Goal: Check status: Check status

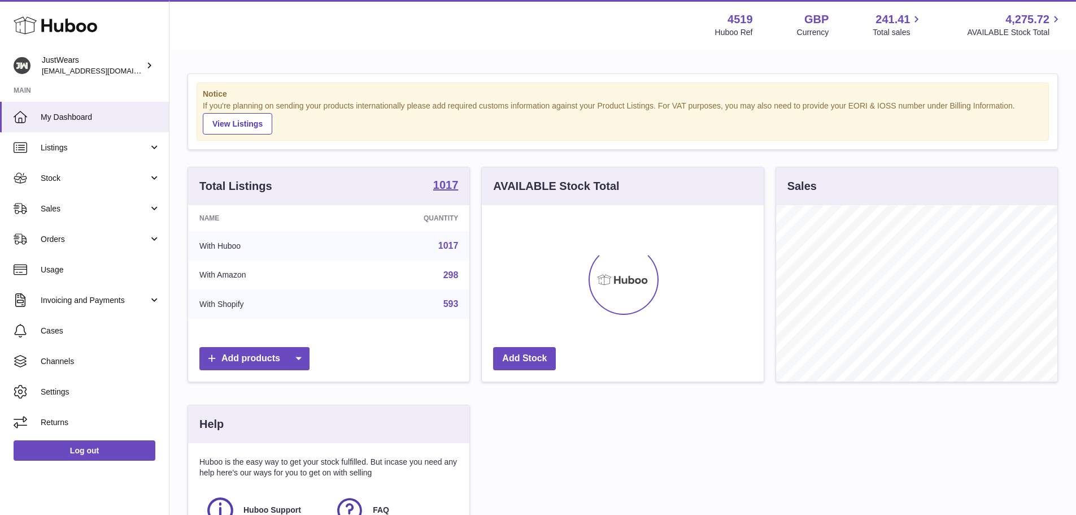
scroll to position [176, 285]
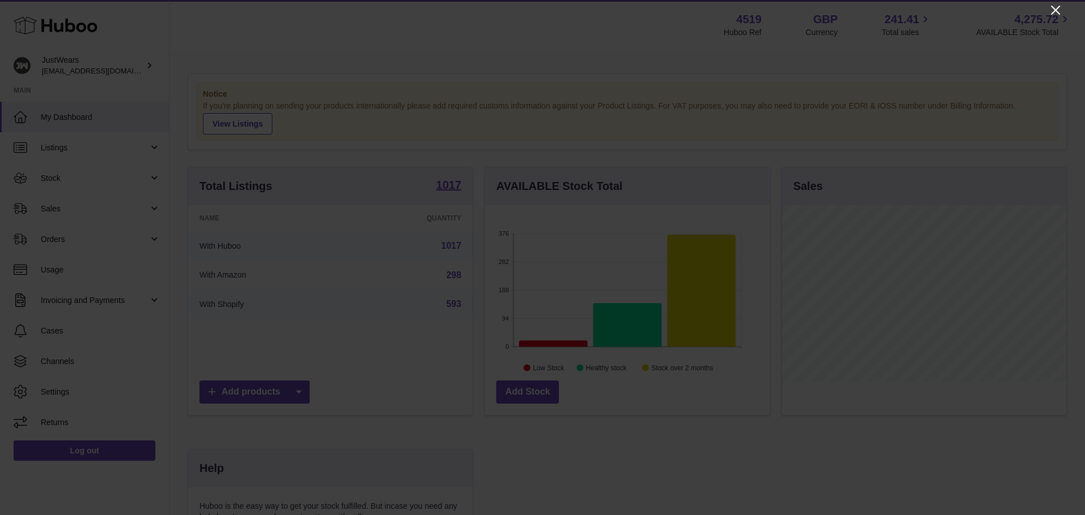
click at [1059, 7] on icon "Close" at bounding box center [1055, 10] width 9 height 9
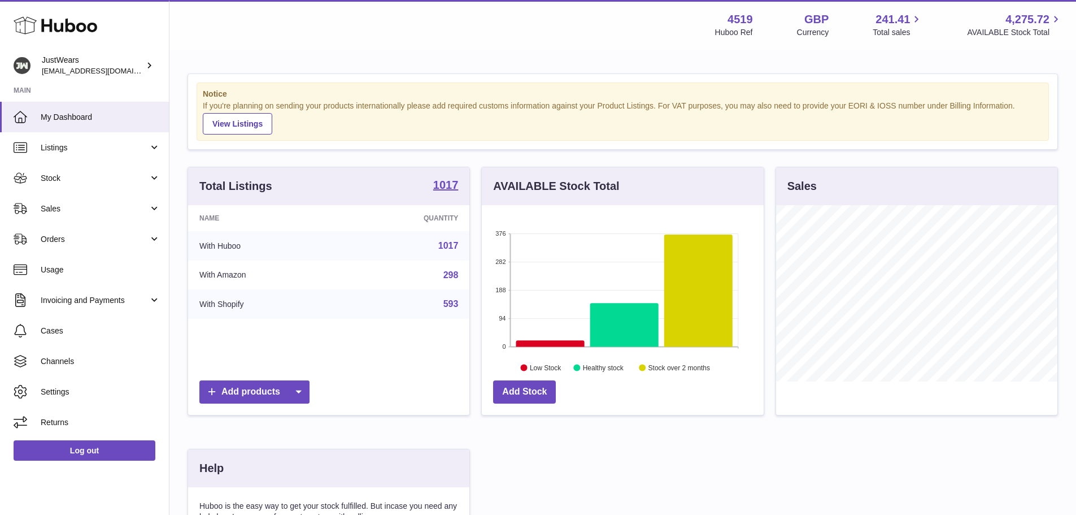
scroll to position [564683, 564578]
click at [63, 216] on link "Sales" at bounding box center [84, 208] width 169 height 31
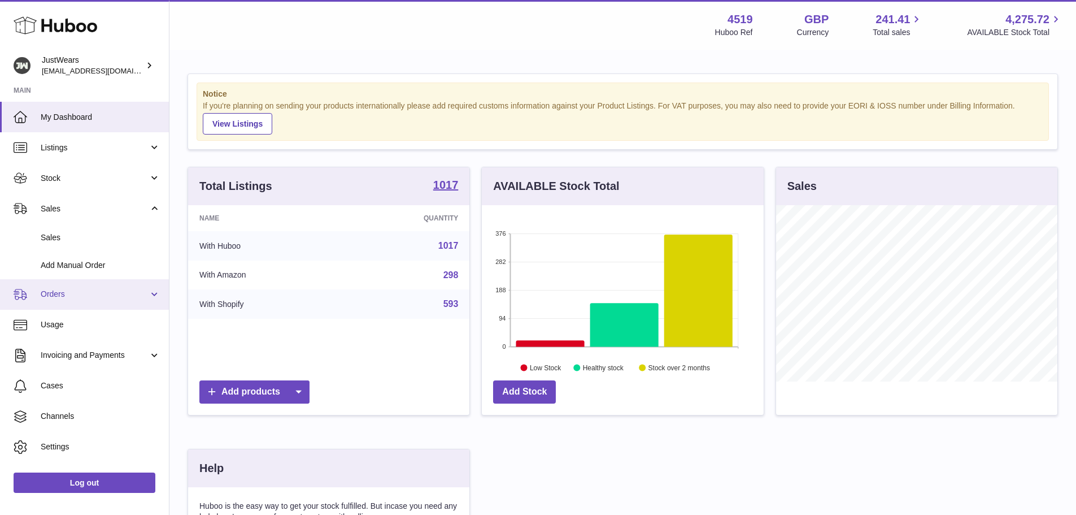
click at [90, 288] on link "Orders" at bounding box center [84, 294] width 169 height 31
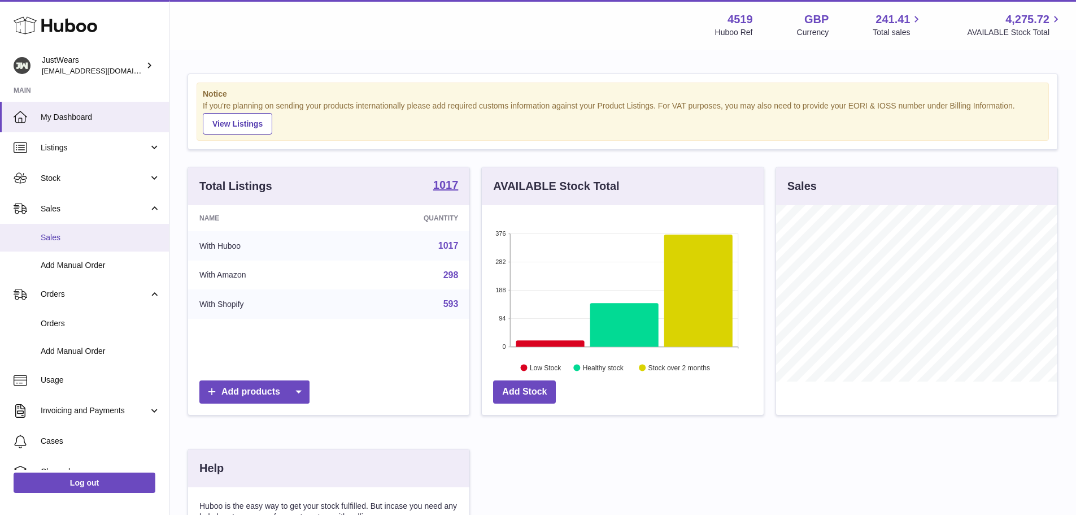
click at [89, 234] on span "Sales" at bounding box center [101, 237] width 120 height 11
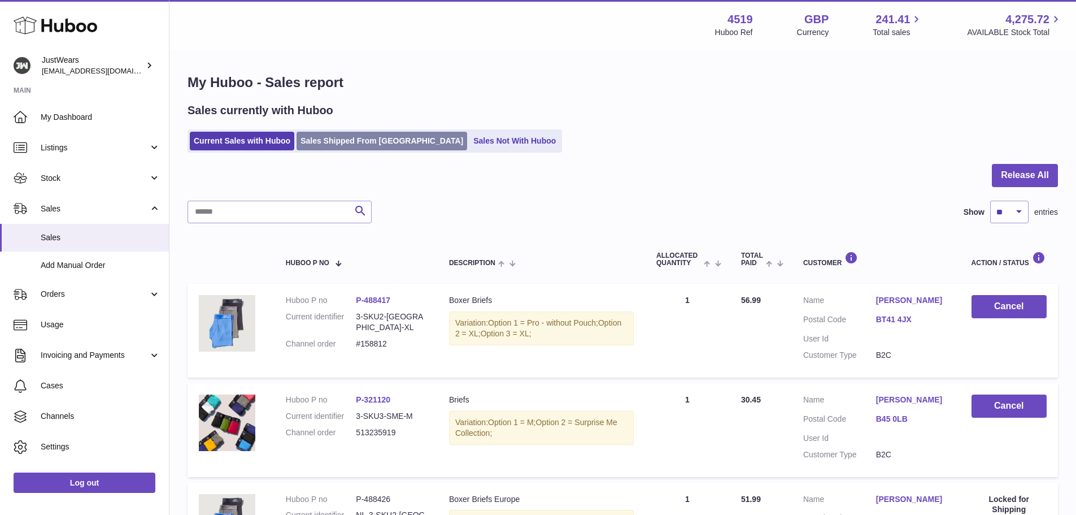
click at [347, 144] on link "Sales Shipped From [GEOGRAPHIC_DATA]" at bounding box center [382, 141] width 171 height 19
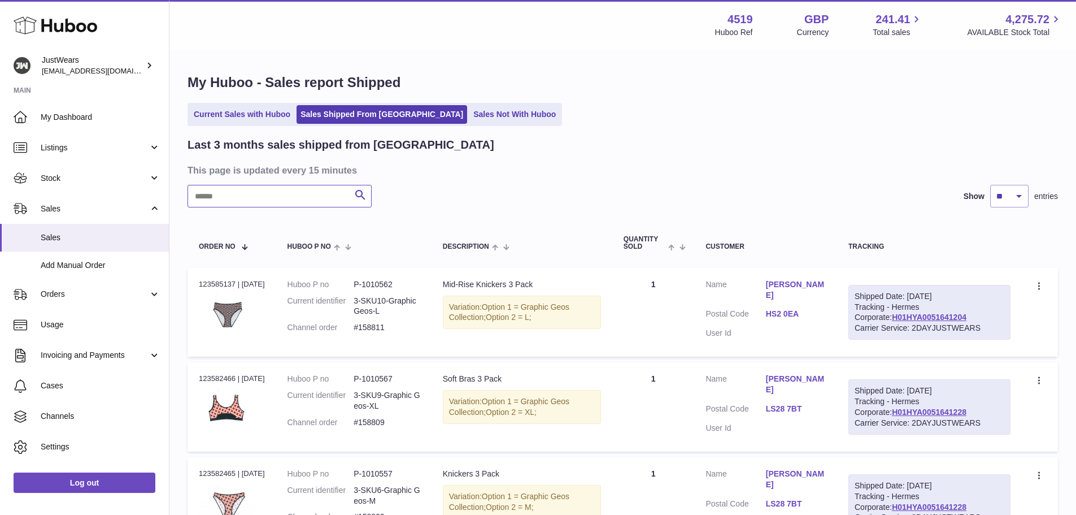
click at [297, 195] on input "text" at bounding box center [280, 196] width 184 height 23
click at [225, 194] on input "text" at bounding box center [280, 196] width 184 height 23
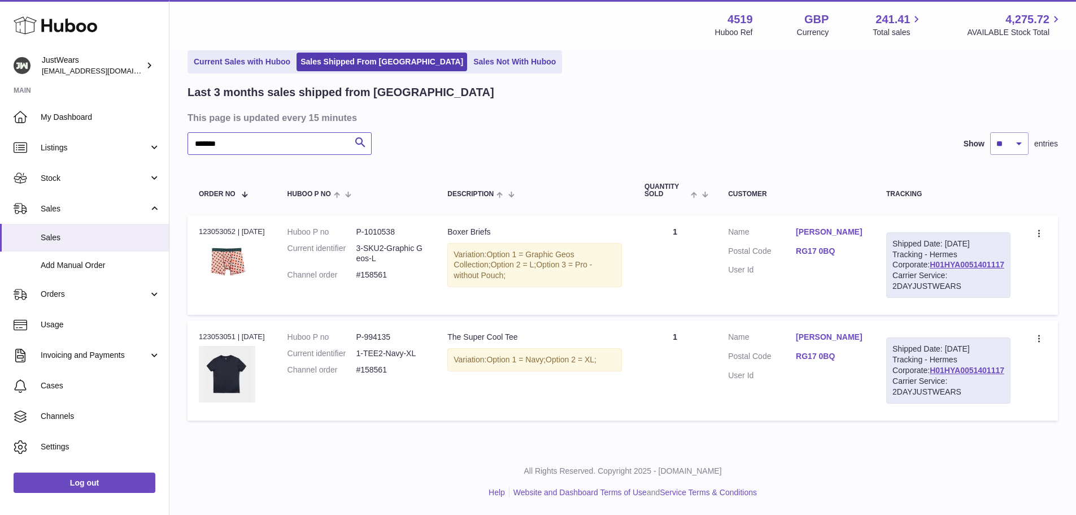
scroll to position [95, 0]
click at [212, 227] on div "Order no 123053052 | [DATE]" at bounding box center [232, 232] width 66 height 10
copy div "123053052"
drag, startPoint x: 367, startPoint y: 234, endPoint x: 404, endPoint y: 235, distance: 37.9
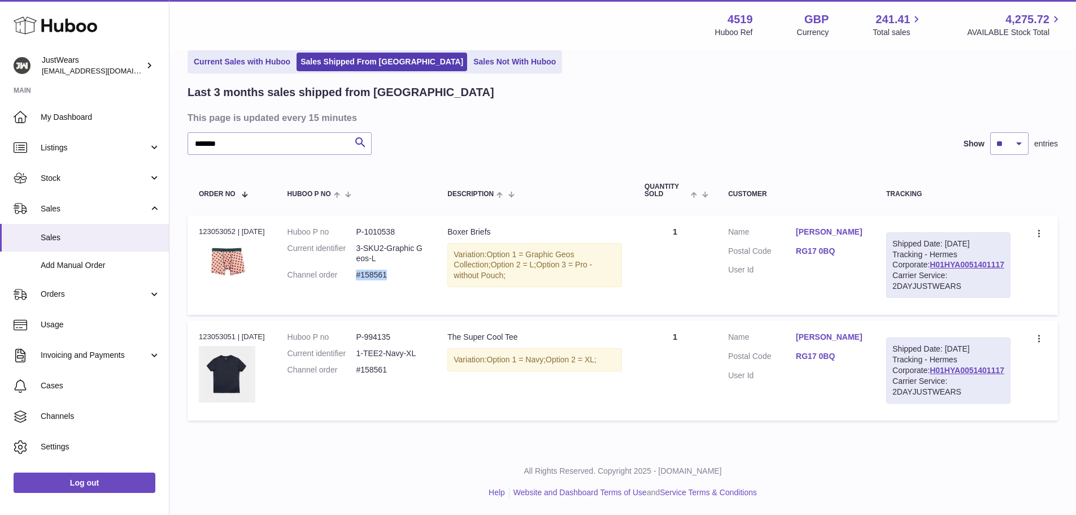
click at [404, 269] on dd "#158561" at bounding box center [390, 274] width 69 height 11
copy dd "#158561"
drag, startPoint x: 203, startPoint y: 125, endPoint x: 203, endPoint y: 141, distance: 15.8
click at [203, 166] on table "Order No Huboo P no Description Quantity Sold Customer Tracking Order no 123053…" at bounding box center [623, 295] width 870 height 259
click at [388, 332] on dd "P-994135" at bounding box center [390, 337] width 69 height 11
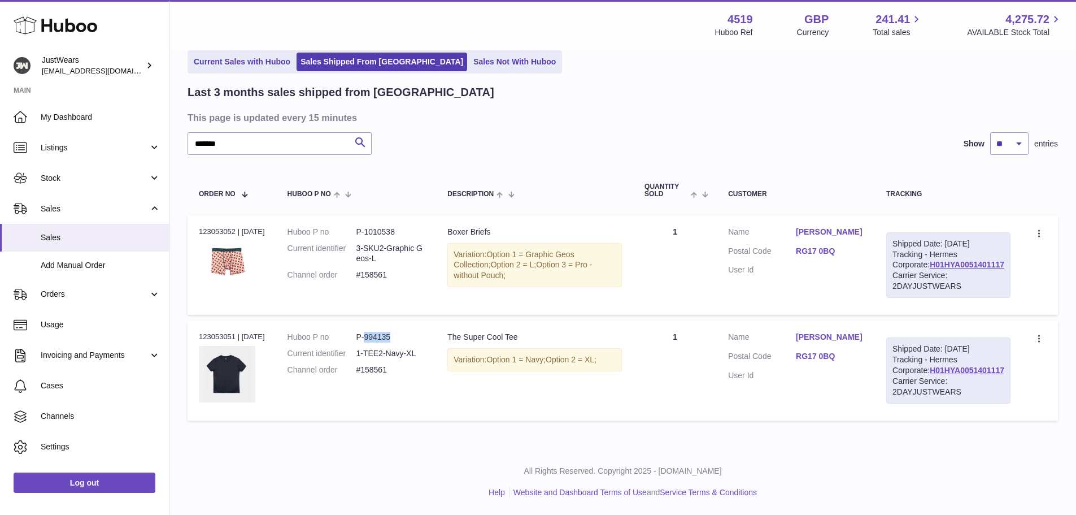
click at [388, 332] on dd "P-994135" at bounding box center [390, 337] width 69 height 11
copy dd "994135"
click at [180, 211] on div "My Huboo - Sales report Shipped Current Sales with Huboo Sales Shipped From [GE…" at bounding box center [622, 223] width 907 height 450
click at [384, 269] on dd "#158561" at bounding box center [390, 274] width 69 height 11
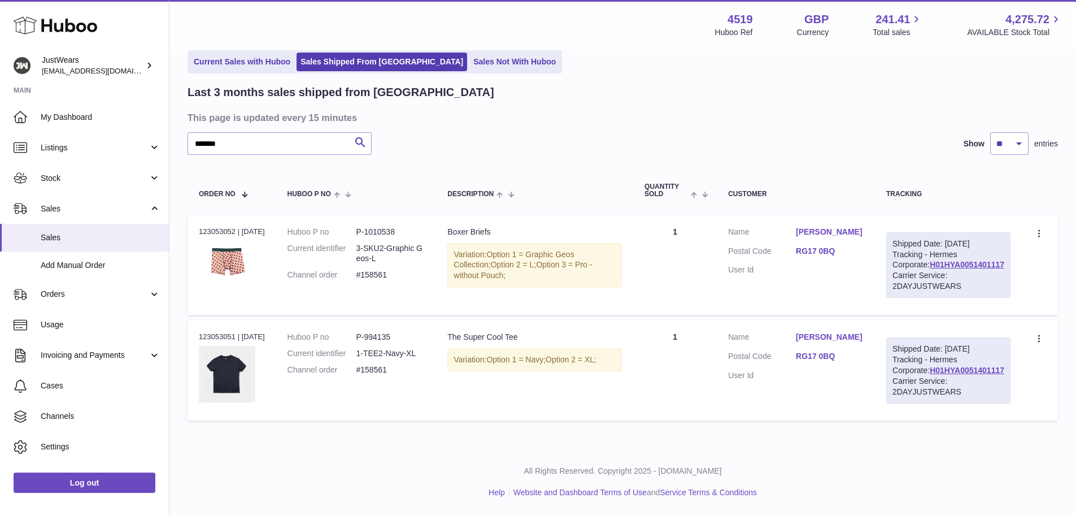
drag, startPoint x: 384, startPoint y: 229, endPoint x: 378, endPoint y: 345, distance: 116.5
click at [378, 364] on dd "#158561" at bounding box center [390, 369] width 69 height 11
copy dd "158561"
drag, startPoint x: 239, startPoint y: 101, endPoint x: 202, endPoint y: 102, distance: 36.8
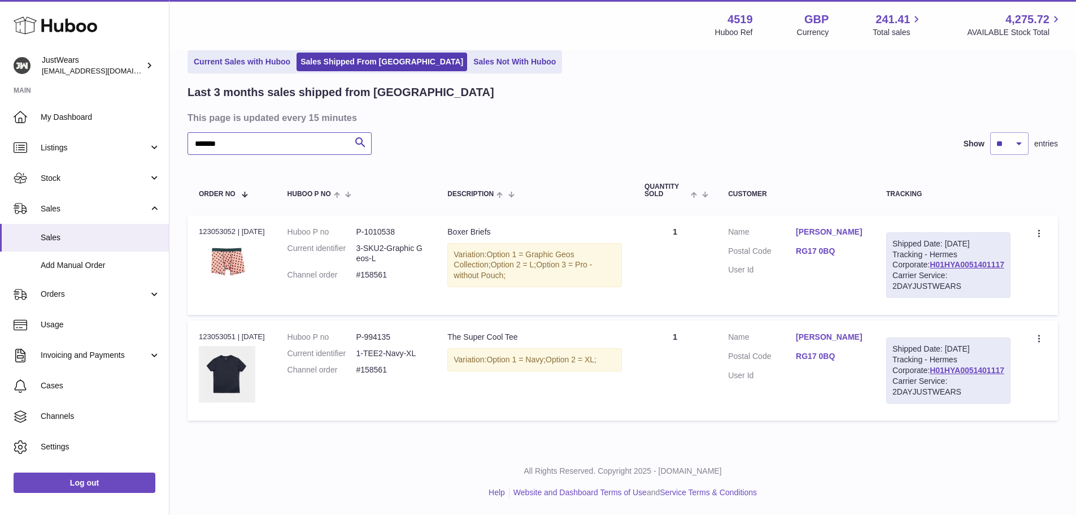
click at [202, 132] on input "*******" at bounding box center [280, 143] width 184 height 23
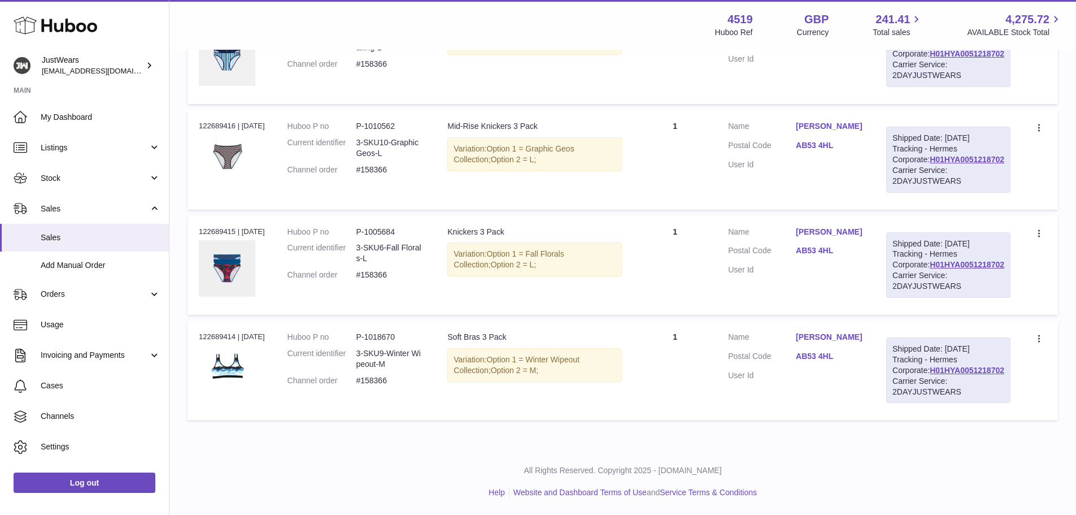
scroll to position [349, 0]
click at [388, 332] on dd "P-1018670" at bounding box center [390, 337] width 69 height 11
copy dd "1018670"
click at [220, 332] on div "Order no 122689414 | [DATE]" at bounding box center [232, 337] width 66 height 10
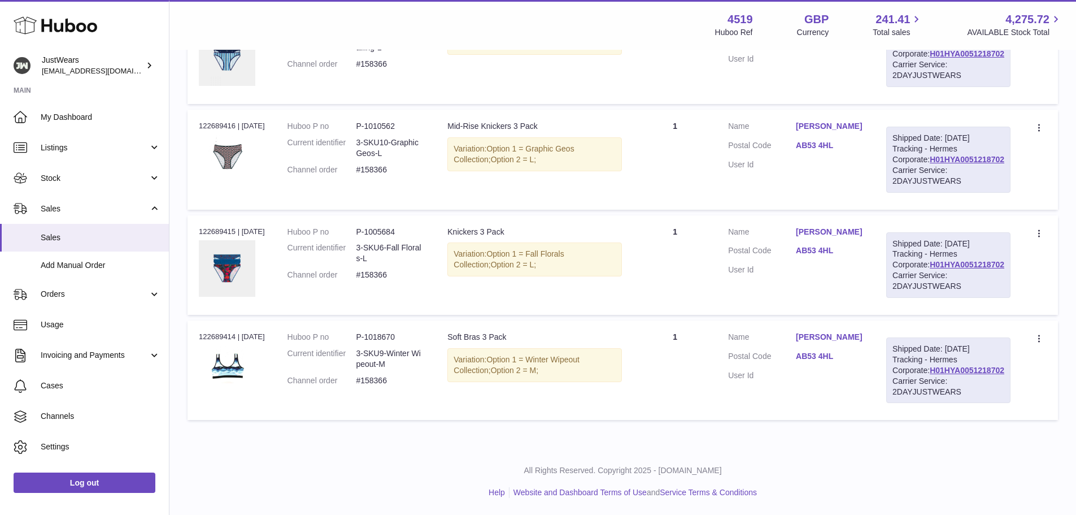
click at [220, 332] on div "Order no 122689414 | [DATE]" at bounding box center [232, 337] width 66 height 10
copy div "122689414"
drag, startPoint x: 360, startPoint y: 359, endPoint x: 400, endPoint y: 362, distance: 40.2
click at [400, 362] on dl "Huboo P no P-1018670 Current identifier 3-SKU9-Winter Wipeout-M Channel order #…" at bounding box center [357, 362] width 138 height 60
copy dl "#158366"
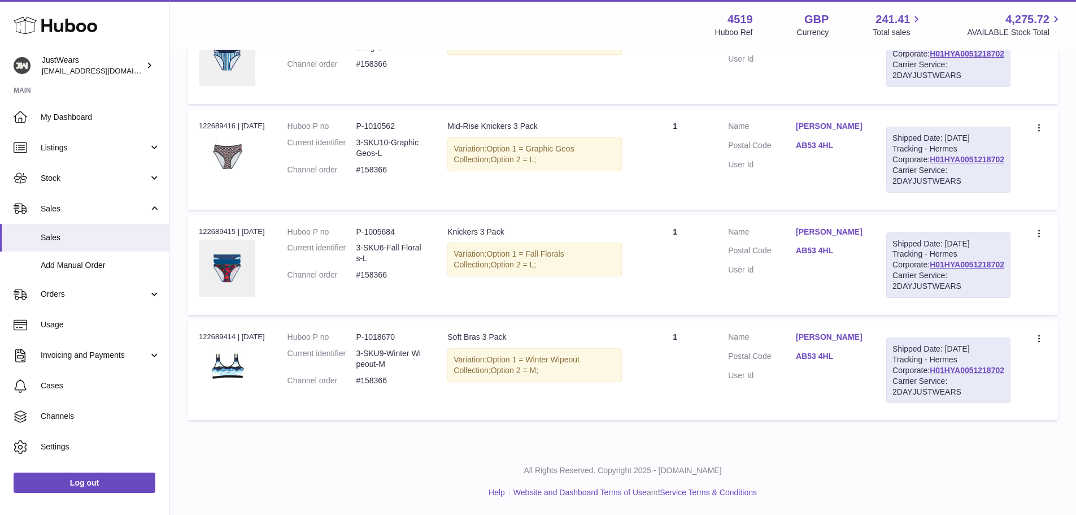
click at [232, 380] on td "Order no 122689414 | [DATE]" at bounding box center [232, 369] width 89 height 99
click at [382, 332] on dd "P-1018670" at bounding box center [390, 337] width 69 height 11
copy dd "1018670"
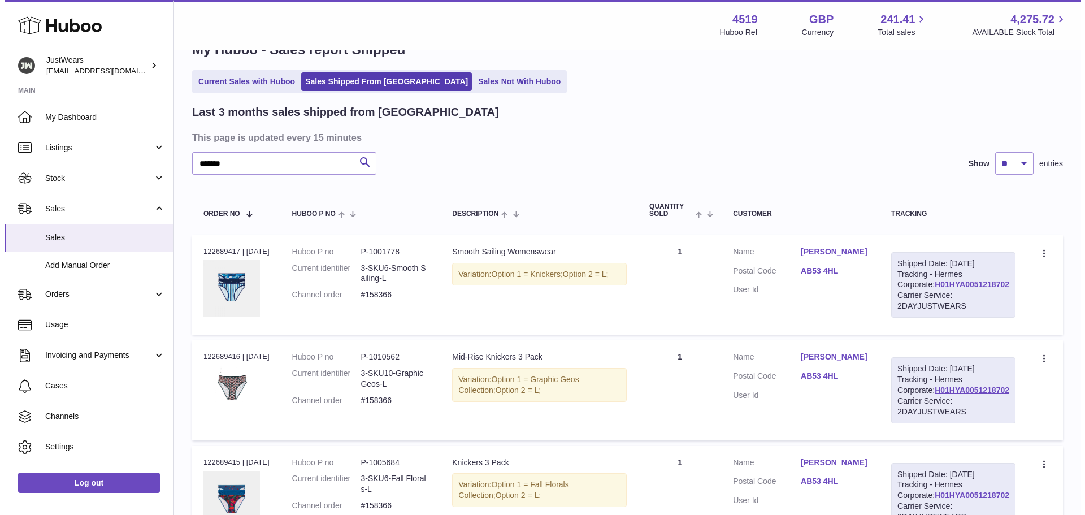
scroll to position [0, 0]
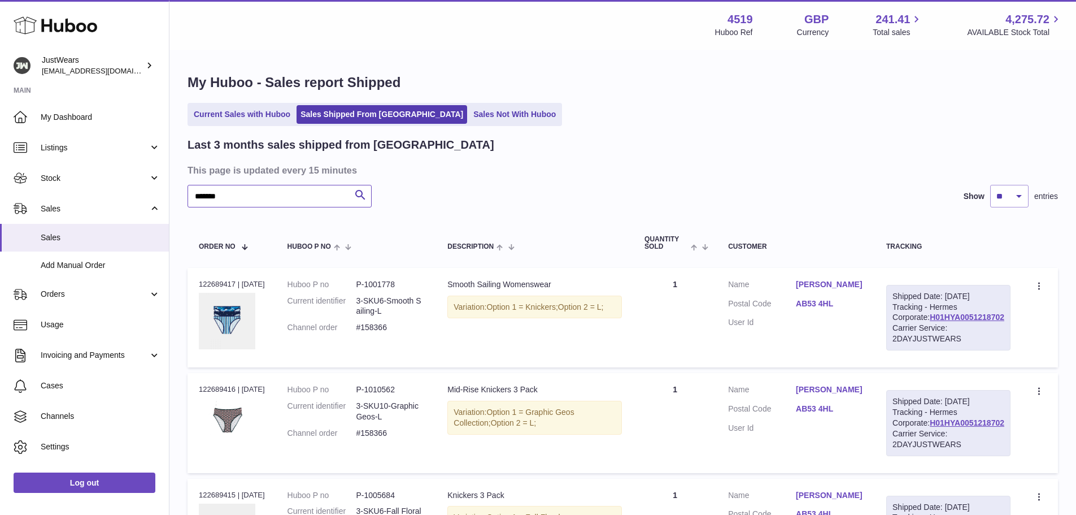
drag, startPoint x: 241, startPoint y: 195, endPoint x: 202, endPoint y: 195, distance: 39.0
click at [202, 195] on input "*******" at bounding box center [280, 196] width 184 height 23
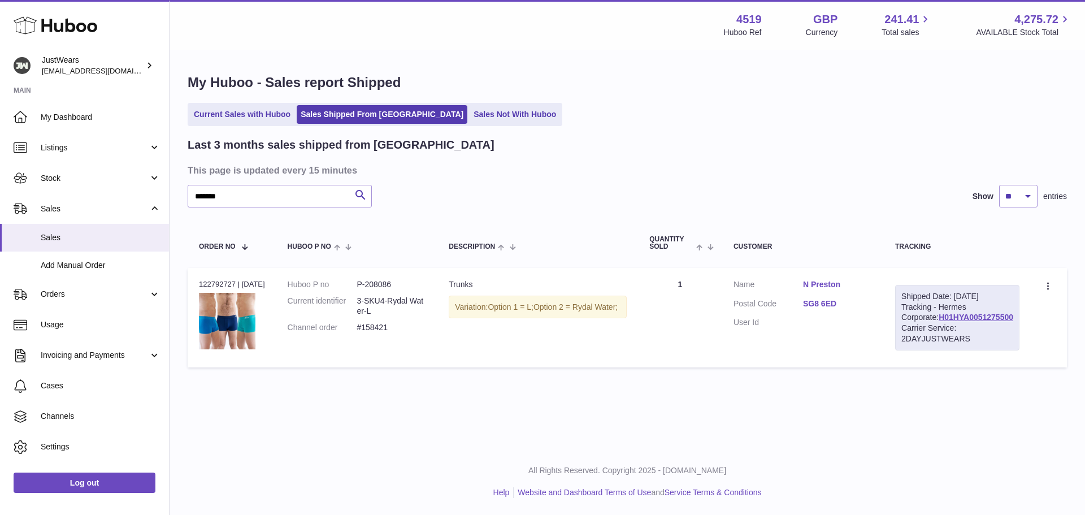
click at [211, 283] on div "Order no 122792727 | [DATE]" at bounding box center [232, 284] width 66 height 10
copy div "122792727"
drag, startPoint x: 244, startPoint y: 194, endPoint x: 201, endPoint y: 199, distance: 43.3
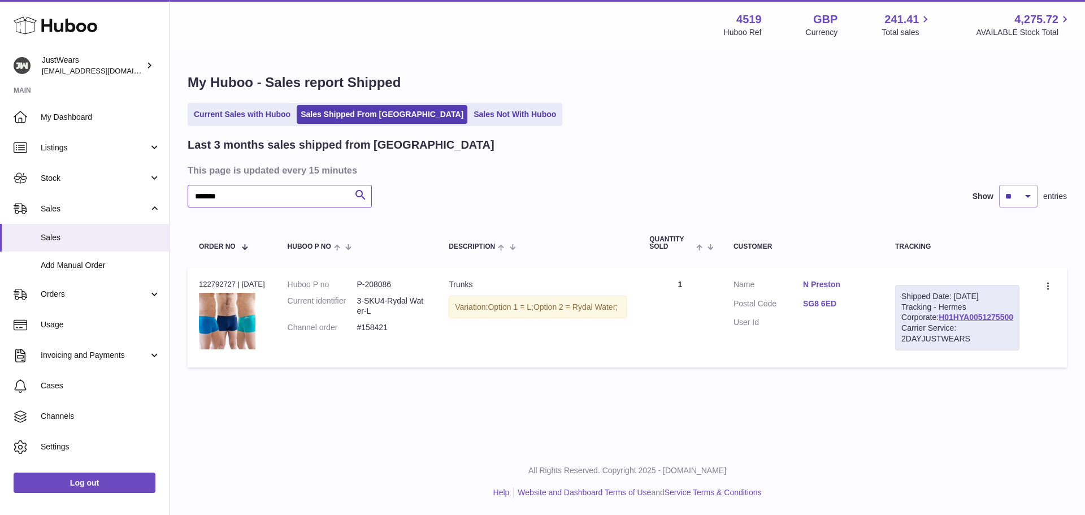
click at [201, 199] on input "*******" at bounding box center [280, 196] width 184 height 23
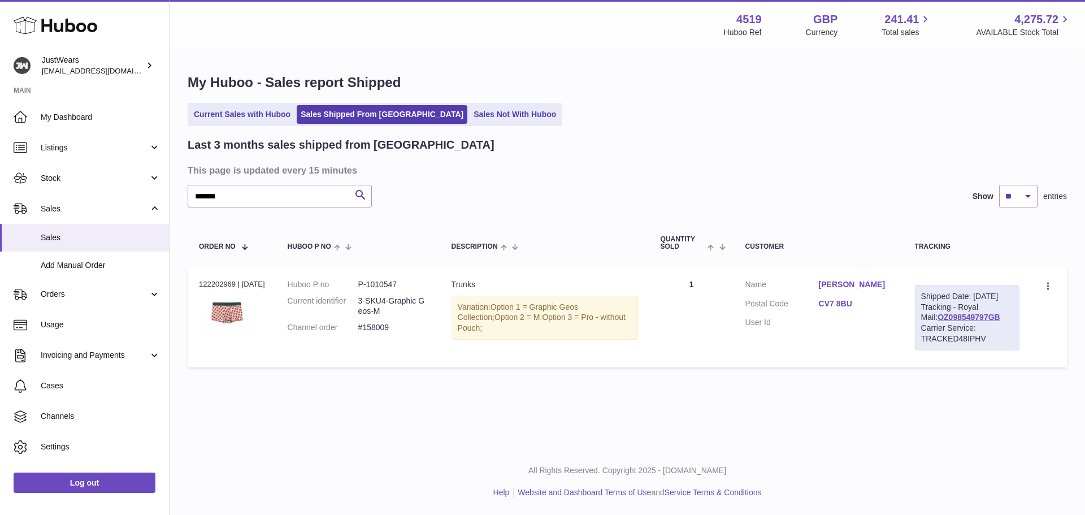
click at [216, 285] on div "Order no 122202969 | [DATE]" at bounding box center [232, 284] width 66 height 10
drag, startPoint x: 256, startPoint y: 200, endPoint x: 231, endPoint y: 210, distance: 27.2
click at [231, 210] on div "Last 3 months sales shipped from [GEOGRAPHIC_DATA] This page is updated every 1…" at bounding box center [627, 255] width 879 height 236
drag, startPoint x: 247, startPoint y: 198, endPoint x: 182, endPoint y: 196, distance: 65.5
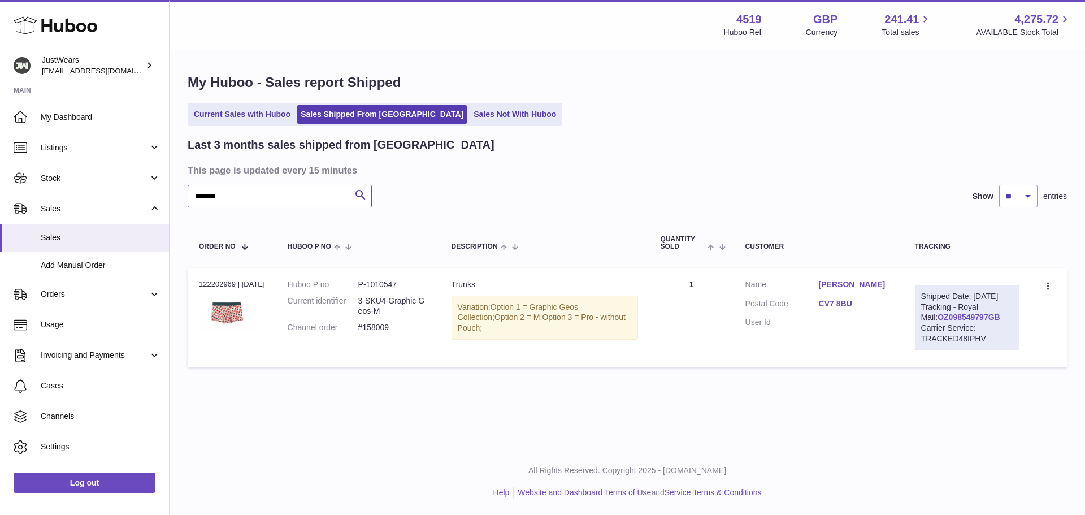
click at [182, 196] on div "My Huboo - Sales report Shipped Current Sales with Huboo Sales Shipped From [GE…" at bounding box center [626, 223] width 915 height 345
drag, startPoint x: 221, startPoint y: 368, endPoint x: 228, endPoint y: 363, distance: 8.5
click at [221, 367] on td "Order no 122202969 | [DATE]" at bounding box center [232, 317] width 89 height 99
click at [381, 281] on dd "P-1010547" at bounding box center [393, 284] width 71 height 11
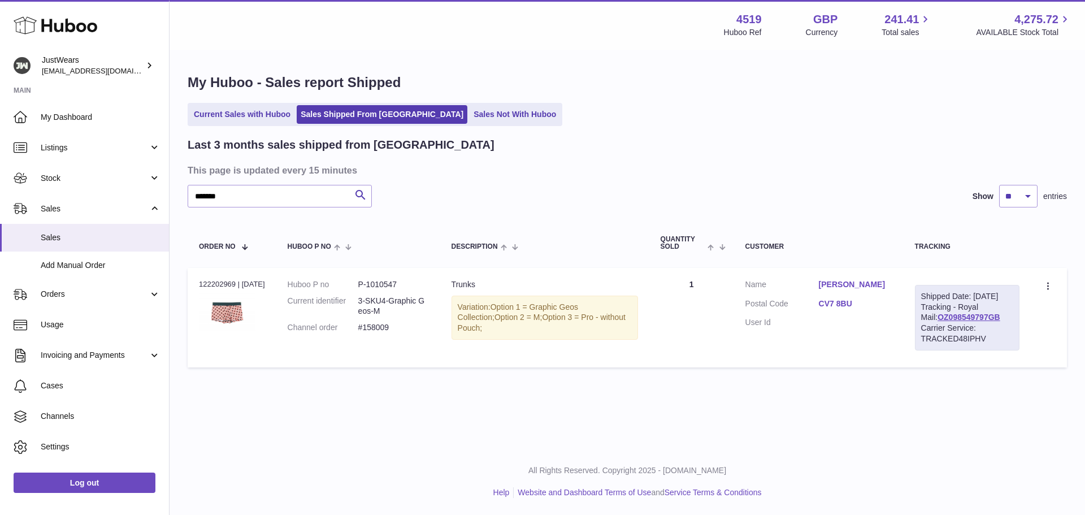
click at [248, 475] on p "All Rights Reserved. Copyright 2025 - [DOMAIN_NAME]" at bounding box center [626, 470] width 897 height 11
click at [389, 284] on dd "P-1010547" at bounding box center [393, 284] width 71 height 11
drag, startPoint x: 237, startPoint y: 195, endPoint x: 215, endPoint y: 195, distance: 22.0
click at [215, 195] on input "*******" at bounding box center [280, 196] width 184 height 23
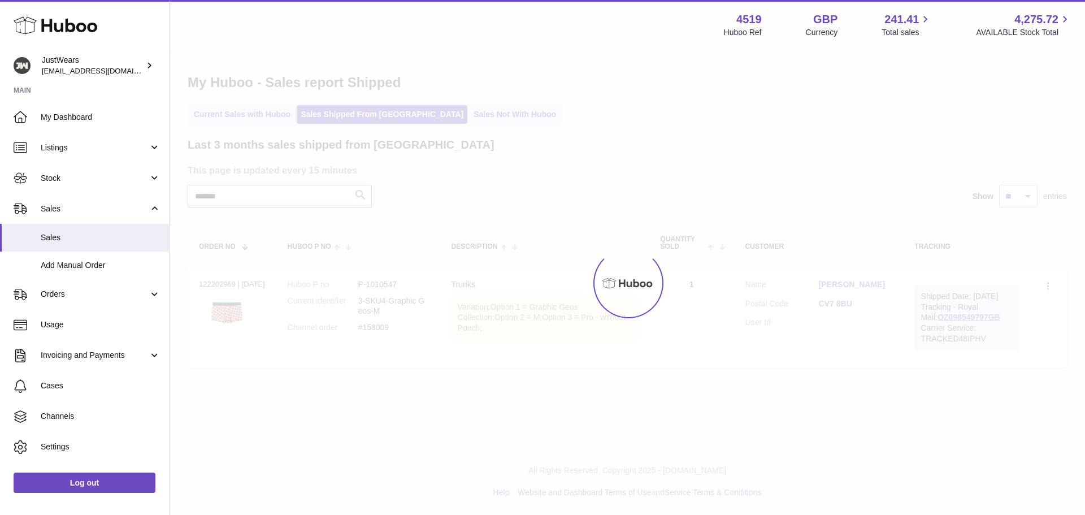
type input "*******"
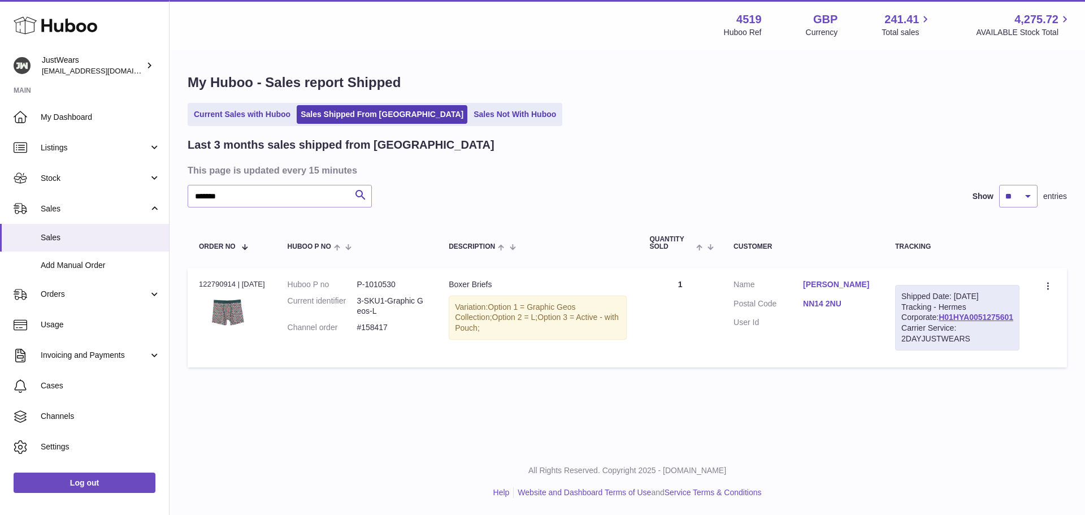
click at [215, 284] on div "Order no 122790914 | [DATE]" at bounding box center [232, 284] width 66 height 10
drag, startPoint x: 240, startPoint y: 199, endPoint x: 190, endPoint y: 201, distance: 49.8
click at [190, 201] on input "*******" at bounding box center [280, 196] width 184 height 23
click at [120, 485] on link "Log out" at bounding box center [85, 482] width 142 height 20
